Goal: Transaction & Acquisition: Purchase product/service

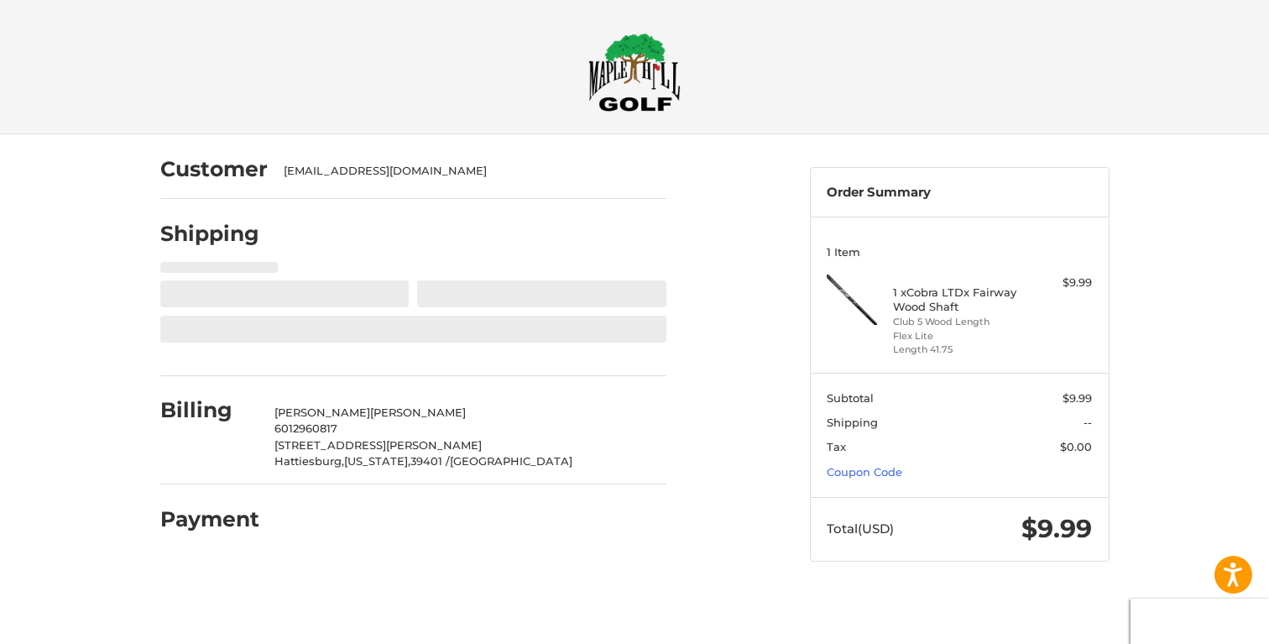
select select "**"
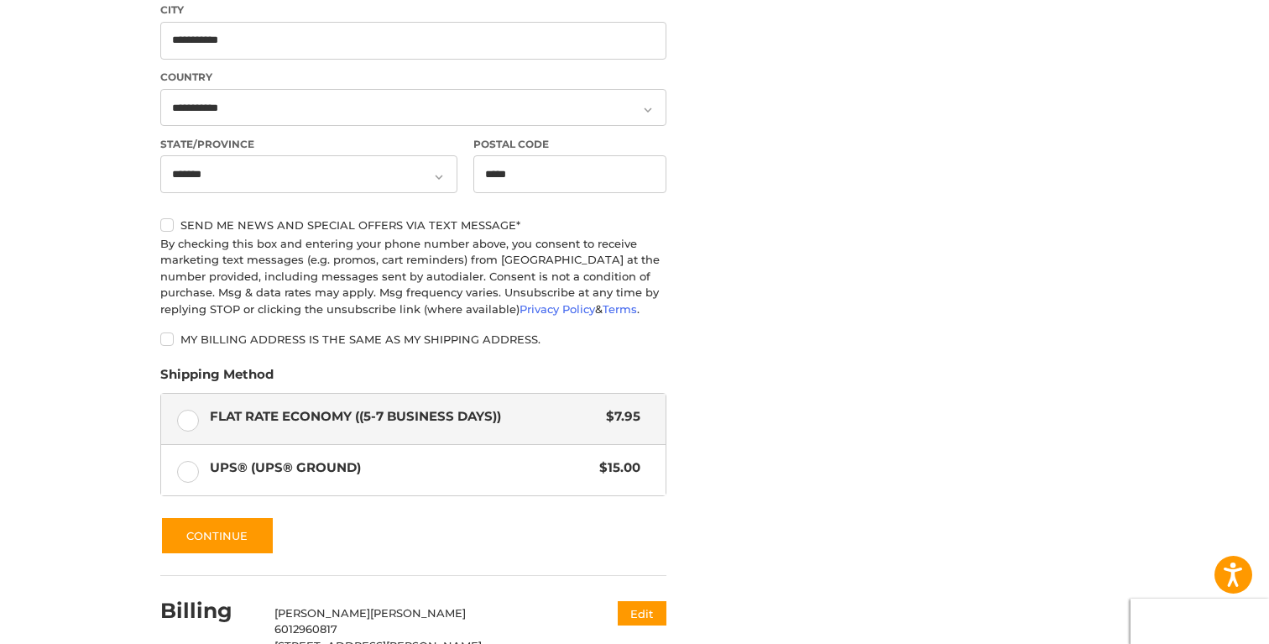
scroll to position [746, 0]
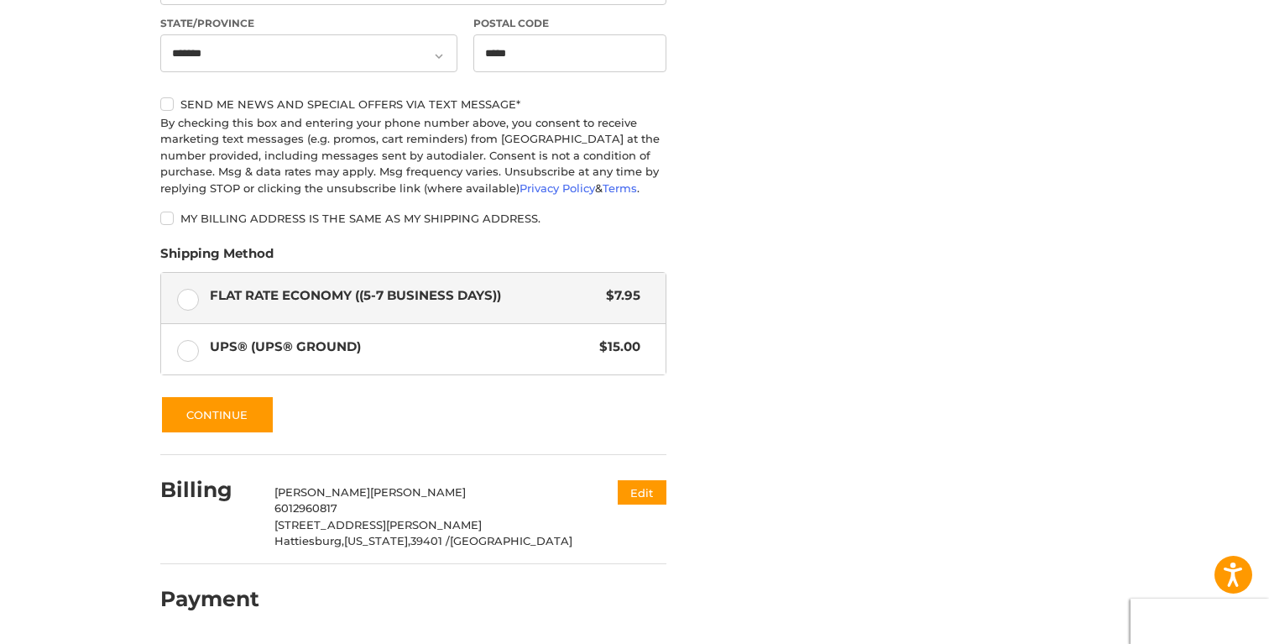
click at [1249, 643] on div at bounding box center [634, 644] width 1269 height 0
click at [210, 404] on button "Continue" at bounding box center [217, 414] width 114 height 39
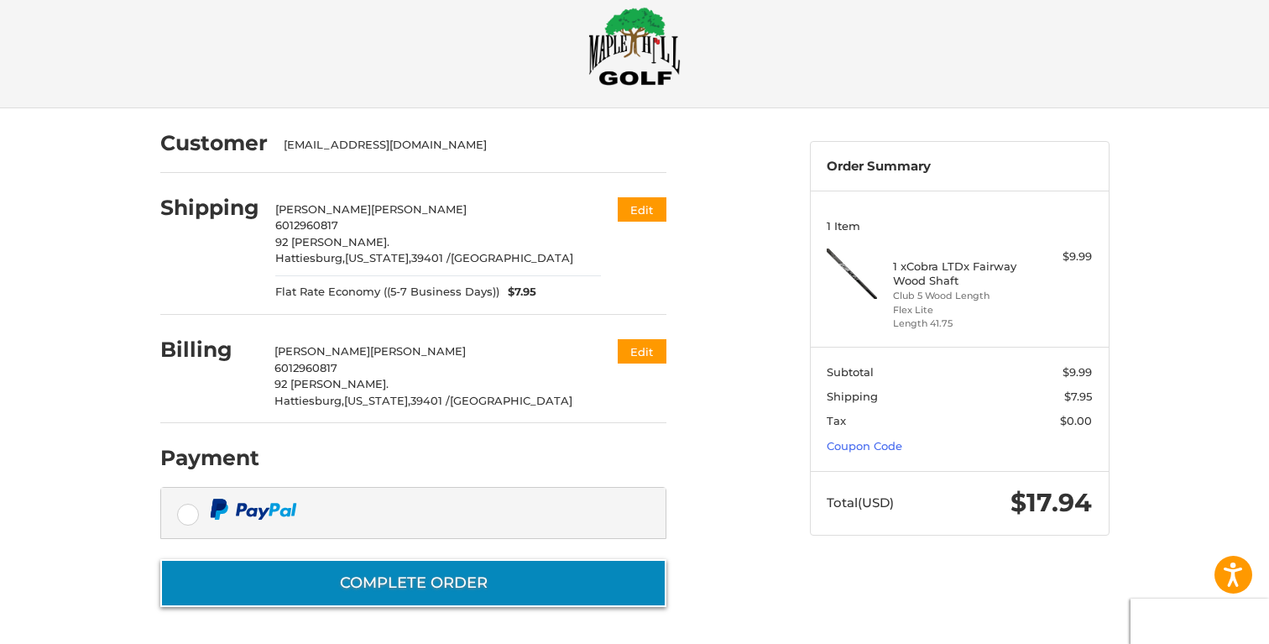
scroll to position [27, 0]
click at [387, 584] on button "Complete order" at bounding box center [413, 583] width 506 height 48
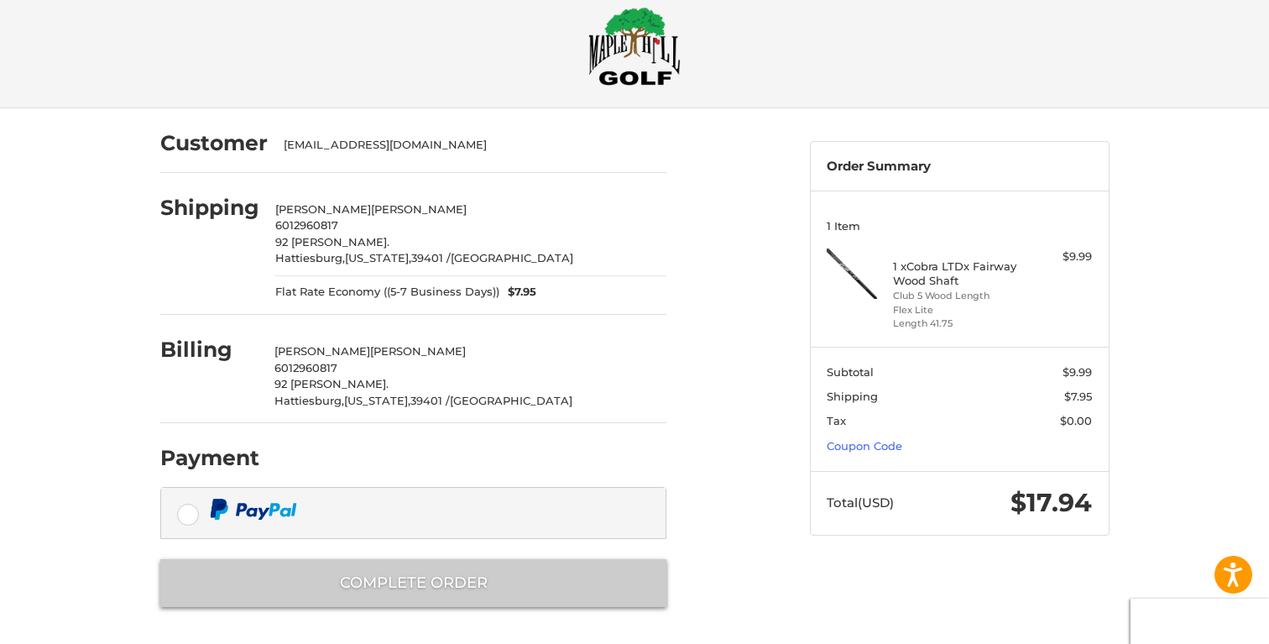
scroll to position [0, 0]
